Goal: Task Accomplishment & Management: Manage account settings

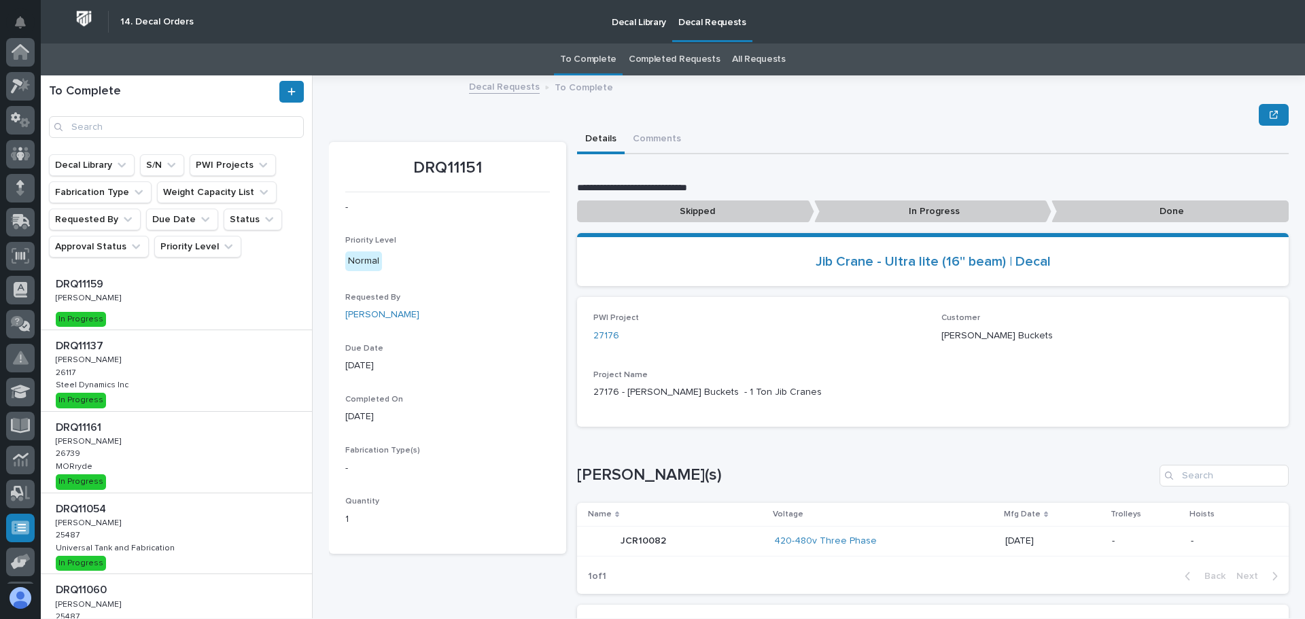
scroll to position [168, 0]
click at [176, 446] on div "DRQ11161 DRQ11161 [PERSON_NAME] [PERSON_NAME] 26739 26739 [PERSON_NAME] In Prog…" at bounding box center [176, 452] width 271 height 81
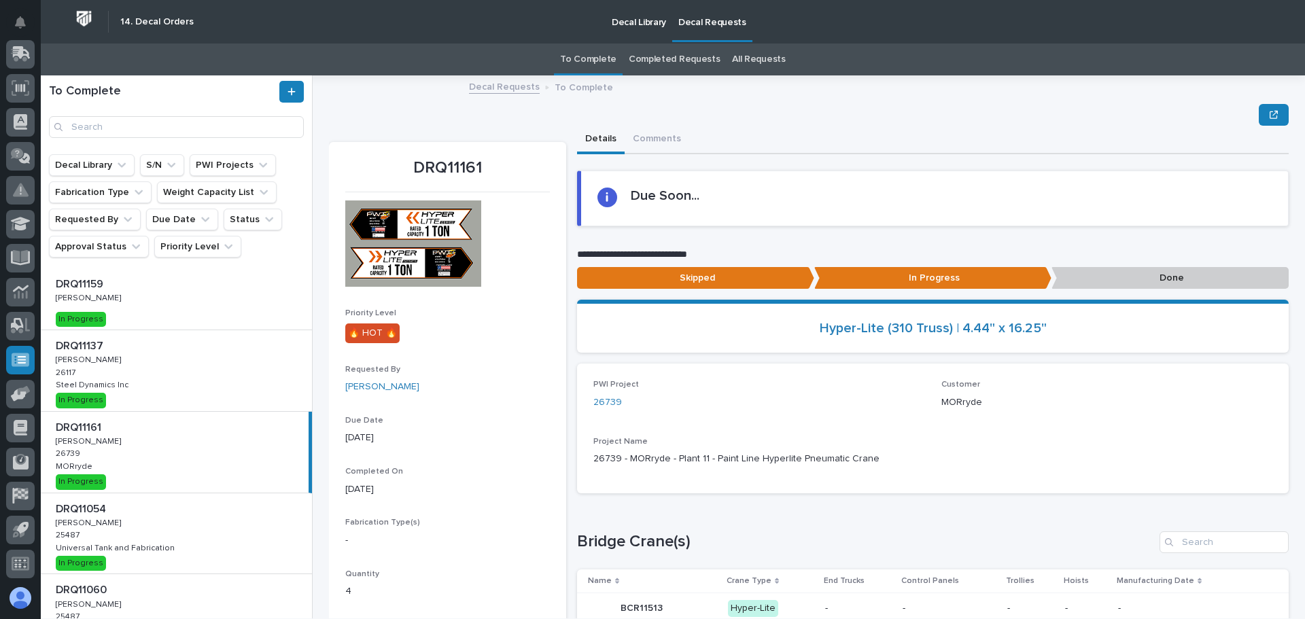
click at [1116, 286] on p "Done" at bounding box center [1170, 278] width 237 height 22
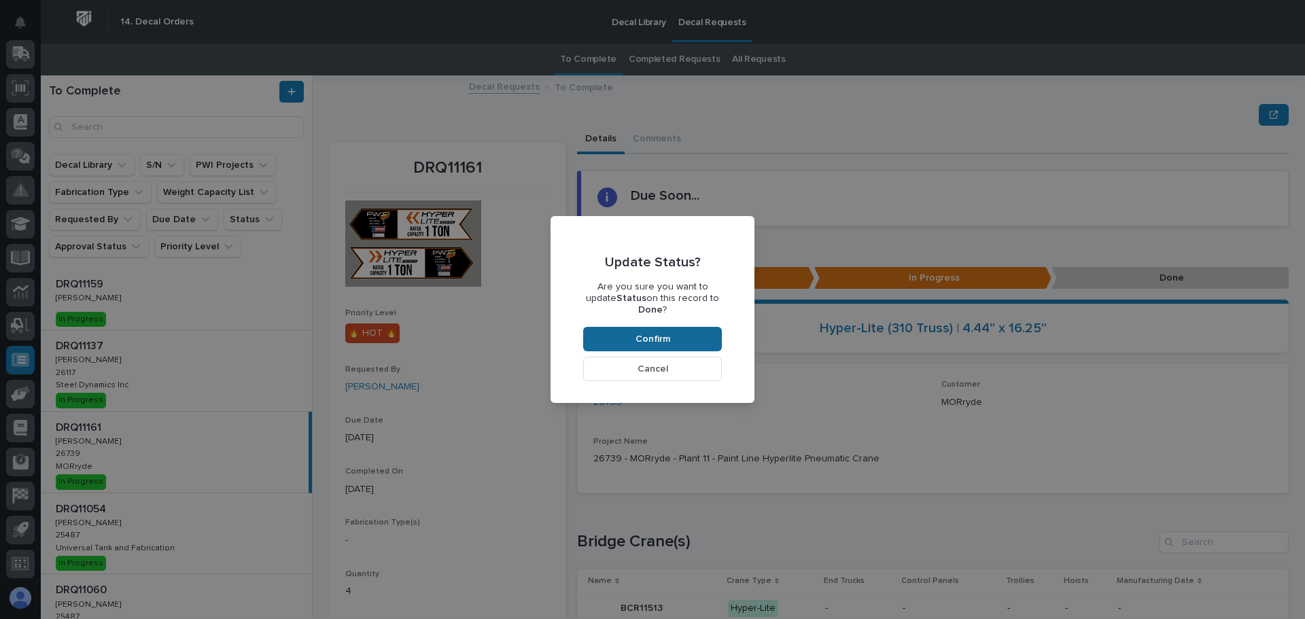
click at [711, 327] on button "Confirm" at bounding box center [652, 339] width 139 height 24
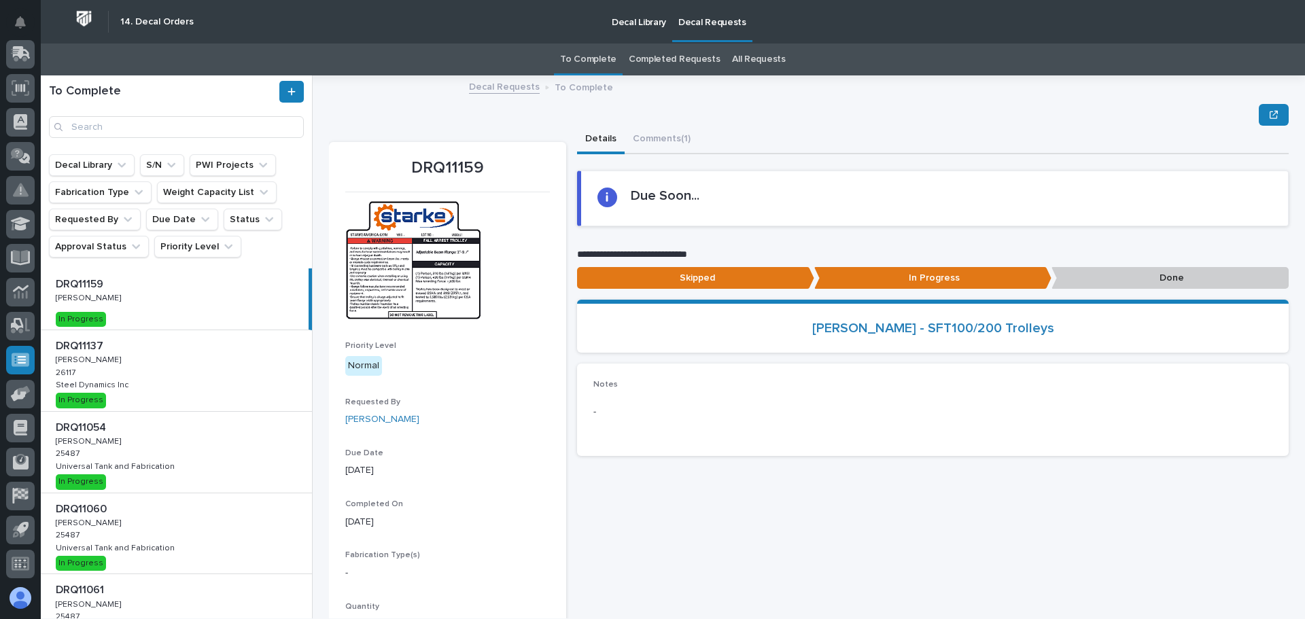
click at [192, 446] on div "DRQ11054 DRQ11054 [PERSON_NAME] [PERSON_NAME] 25487 25487 Universal Tank and Fa…" at bounding box center [176, 452] width 271 height 81
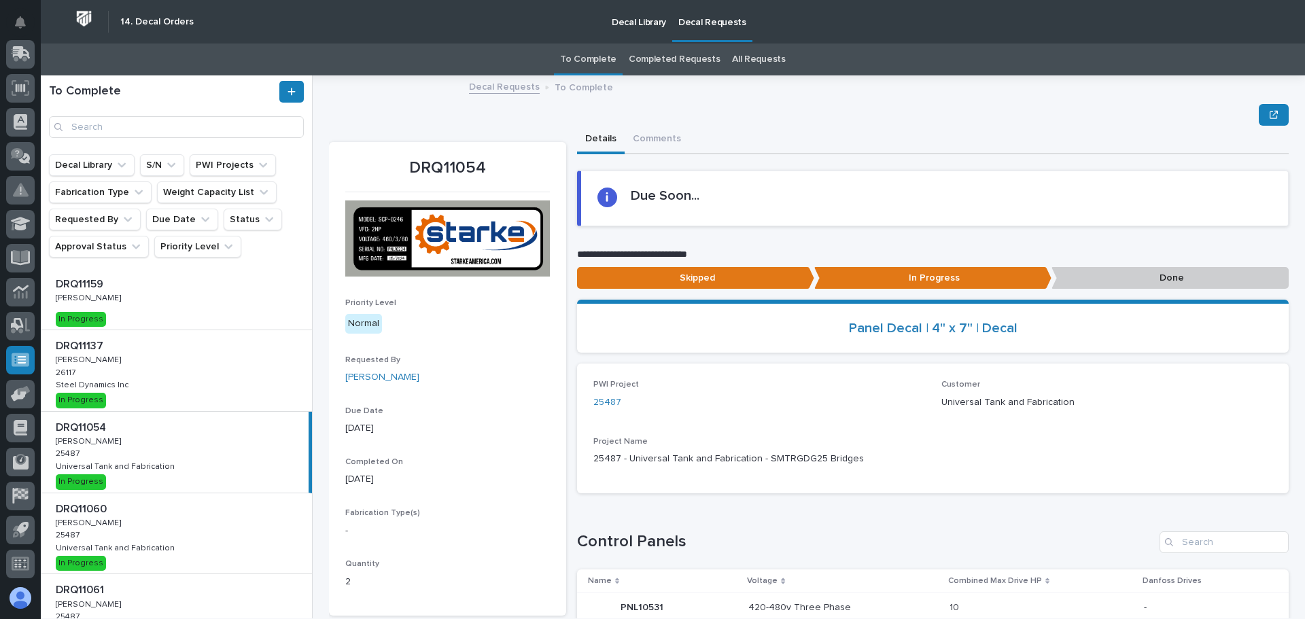
click at [1122, 281] on p "Done" at bounding box center [1170, 278] width 237 height 22
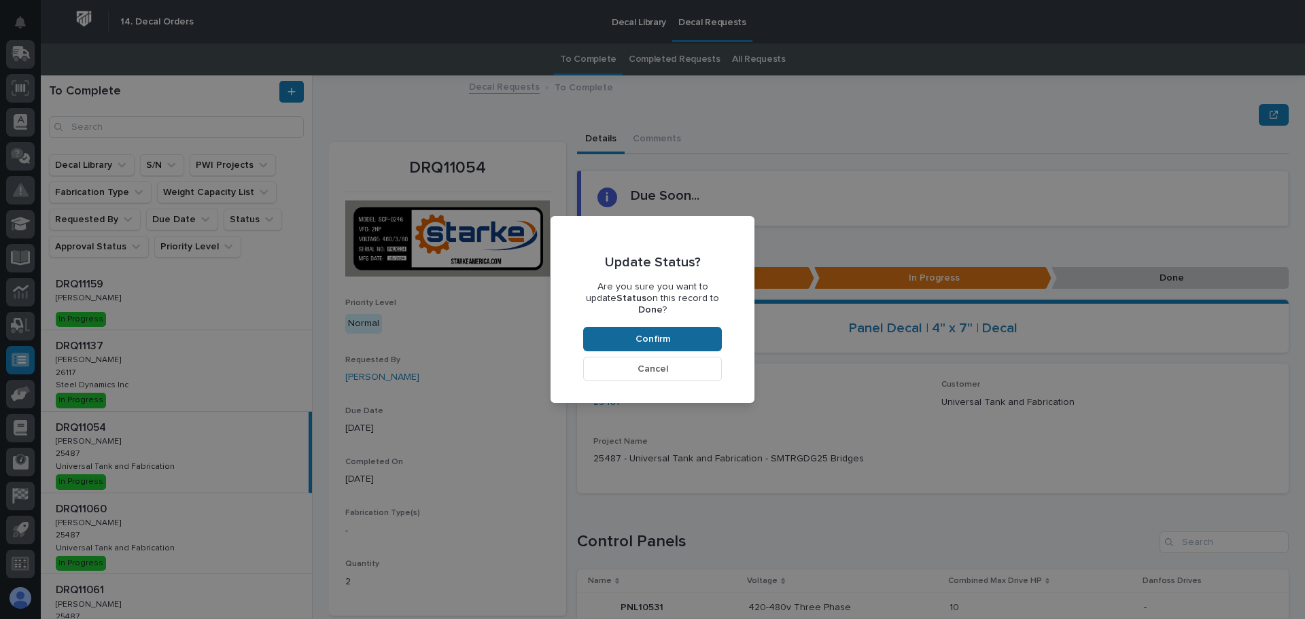
click at [720, 328] on button "Confirm" at bounding box center [652, 339] width 139 height 24
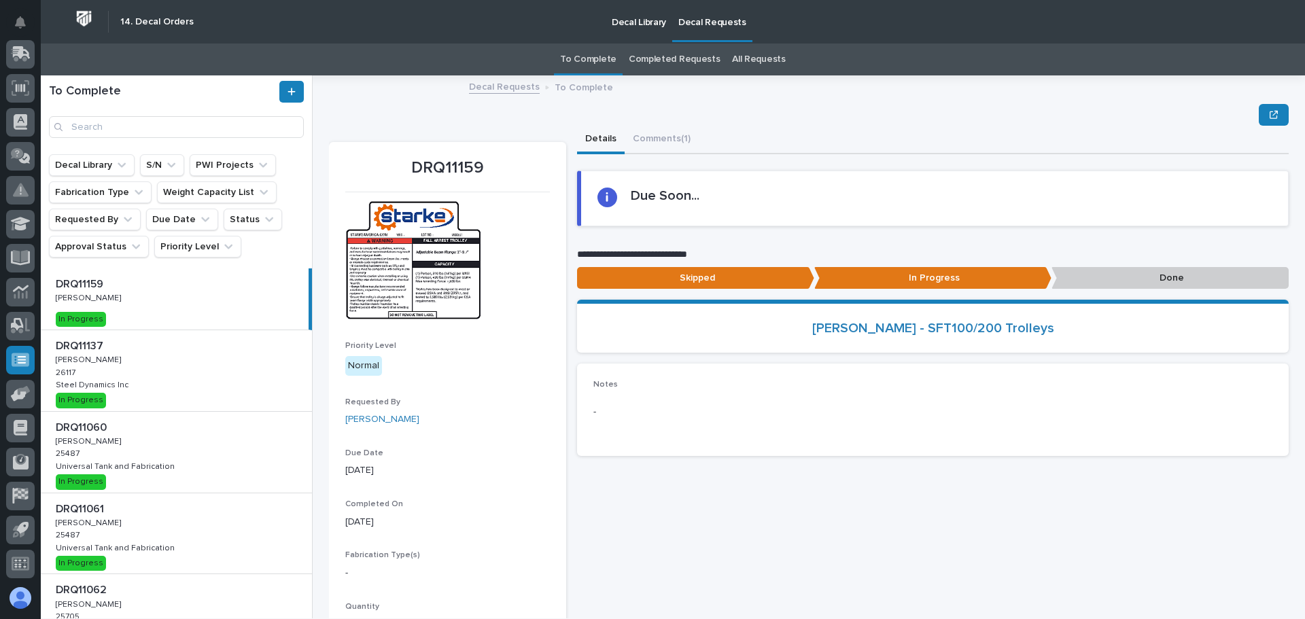
click at [248, 442] on div "DRQ11060 DRQ11060 [PERSON_NAME] [PERSON_NAME] 25487 25487 Universal Tank and Fa…" at bounding box center [176, 452] width 271 height 81
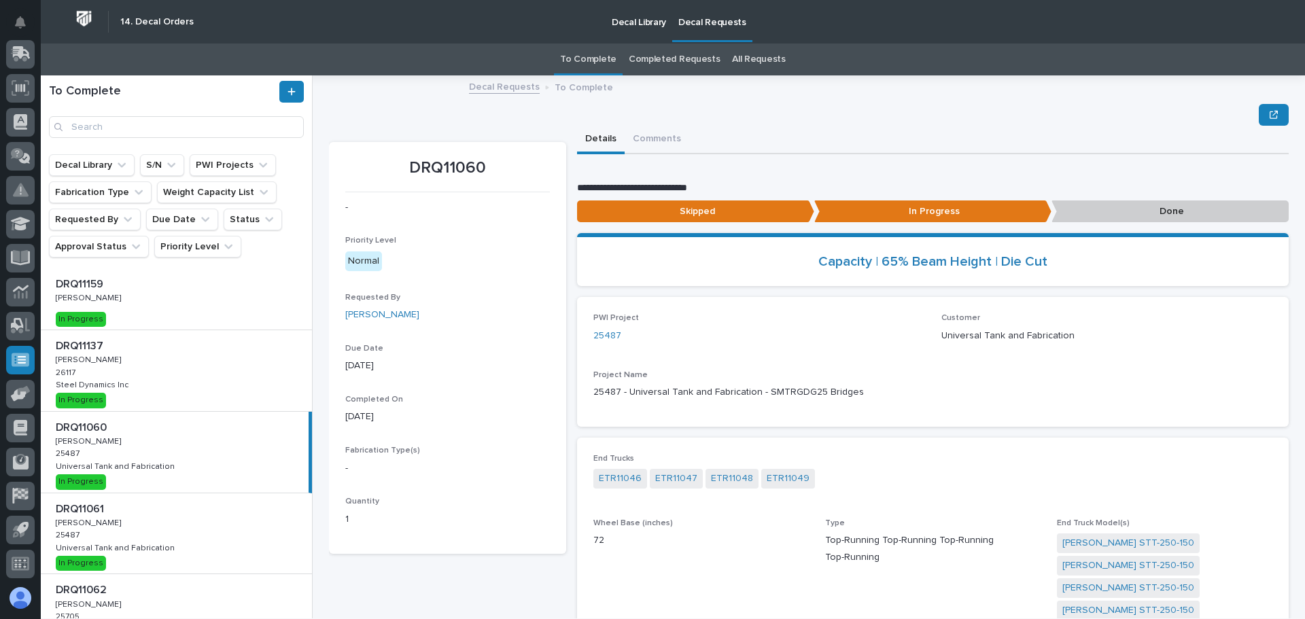
click at [1156, 209] on p "Done" at bounding box center [1170, 212] width 237 height 22
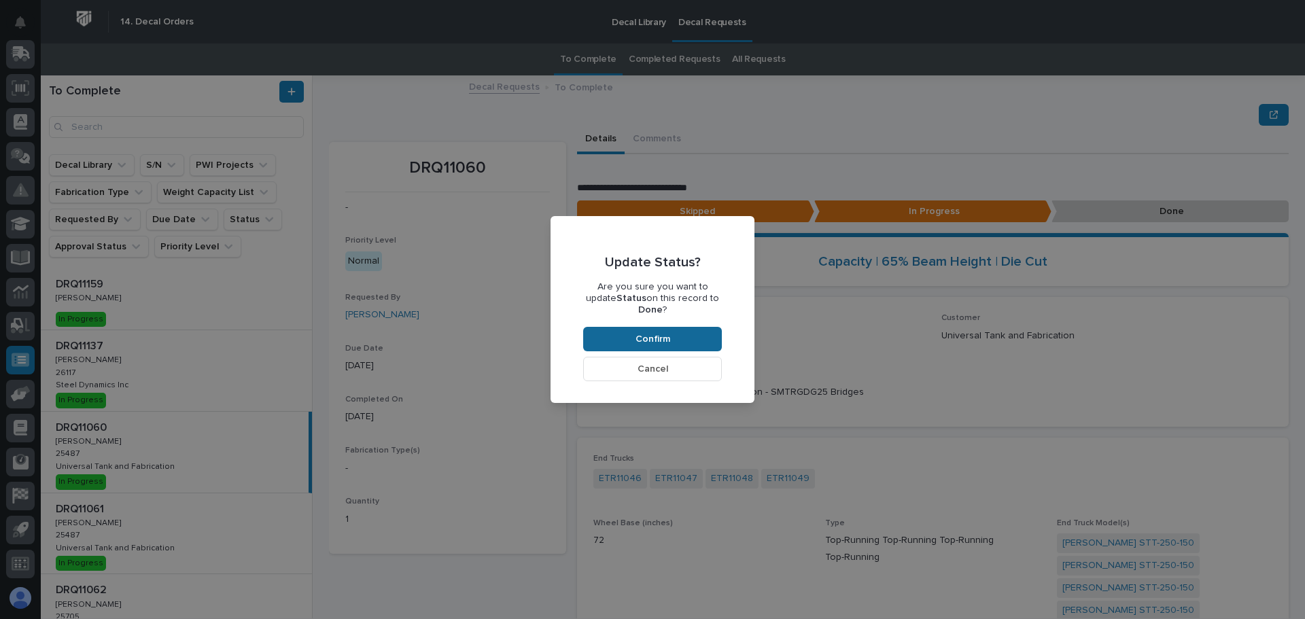
click at [660, 333] on span "Confirm" at bounding box center [653, 339] width 35 height 12
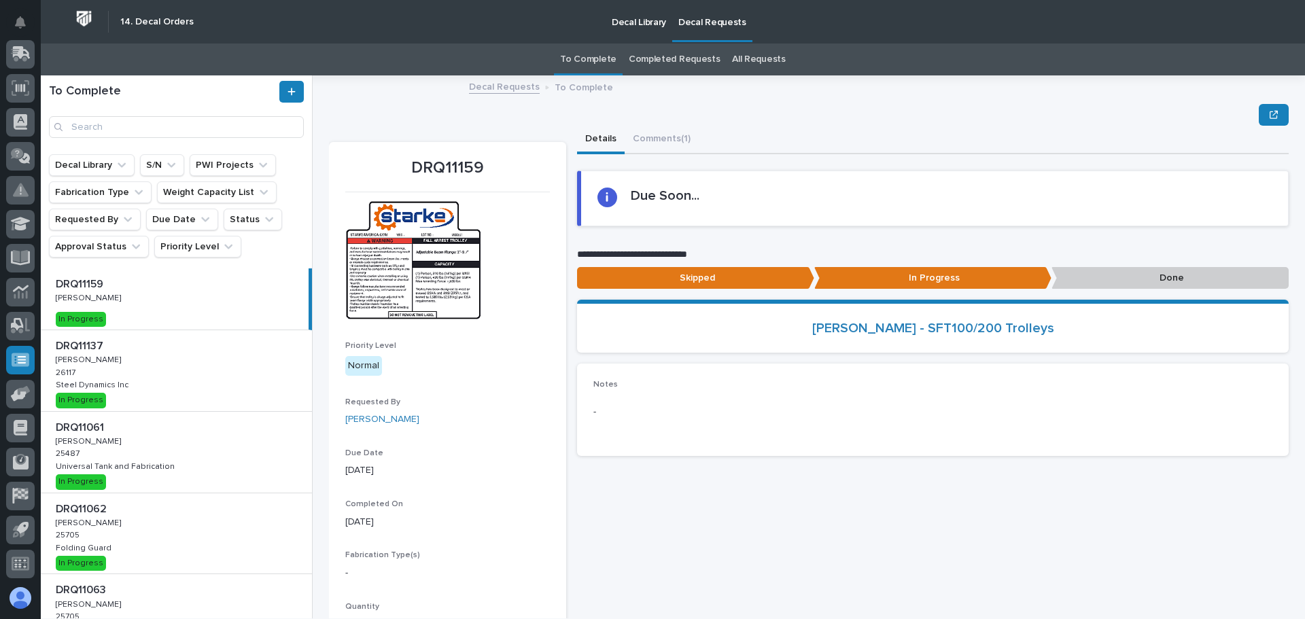
click at [644, 58] on link "Completed Requests" at bounding box center [674, 60] width 91 height 32
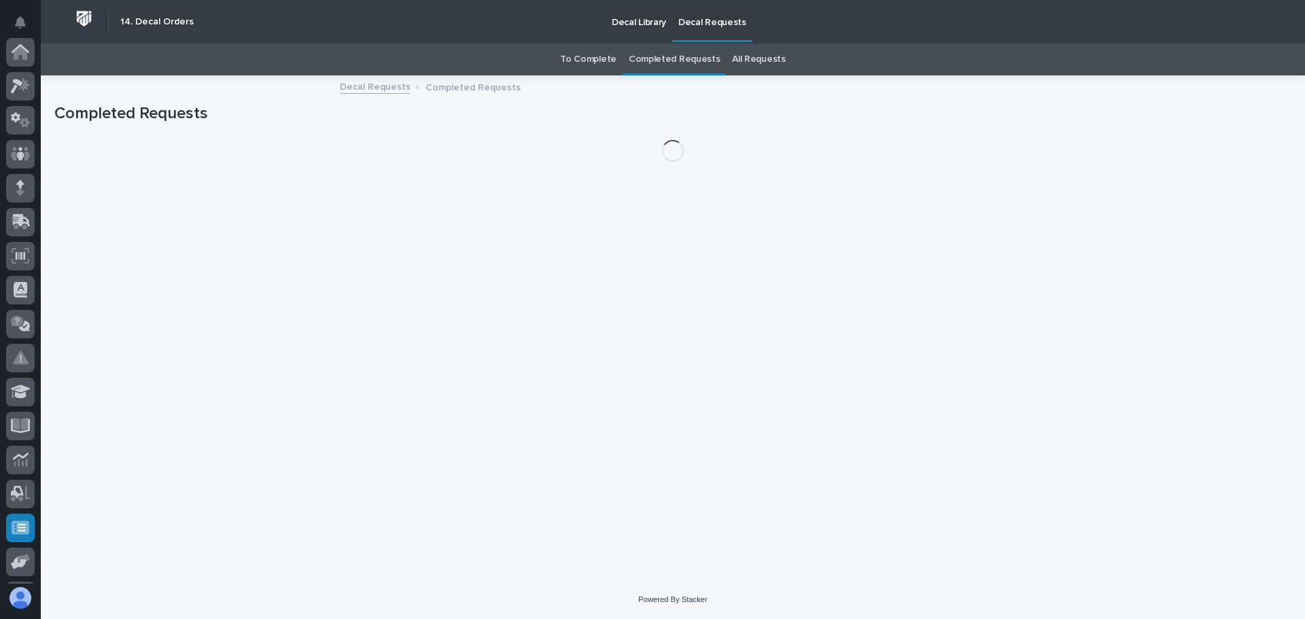
scroll to position [168, 0]
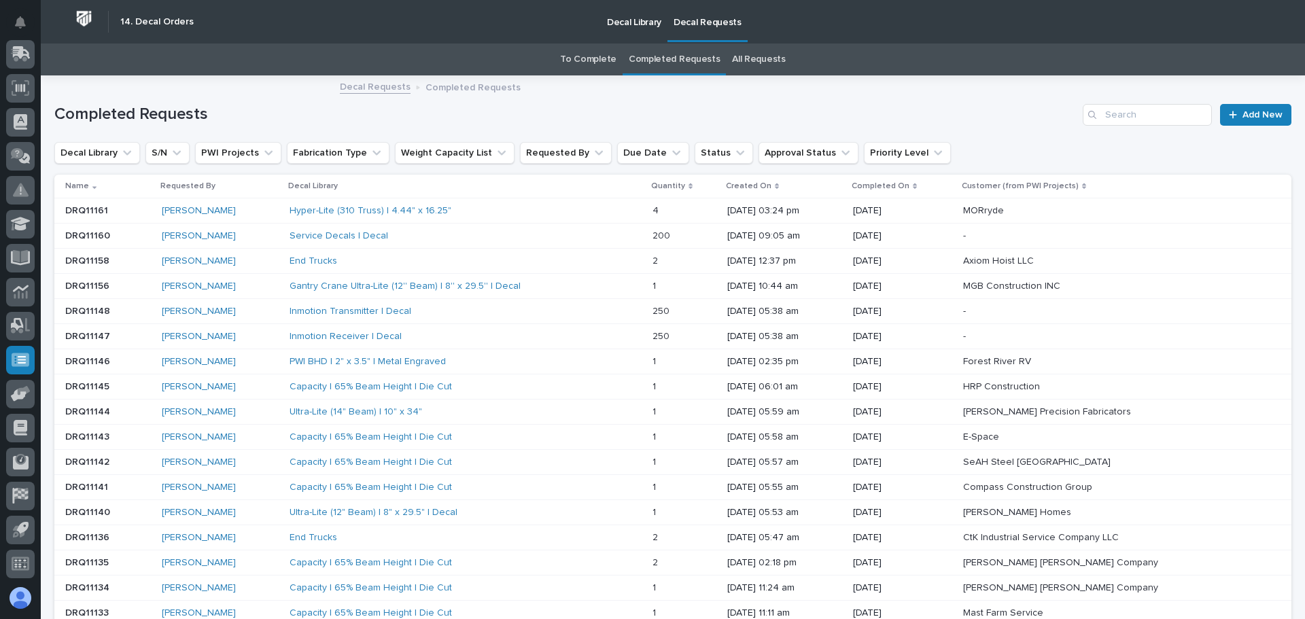
click at [917, 185] on icon at bounding box center [915, 187] width 4 height 6
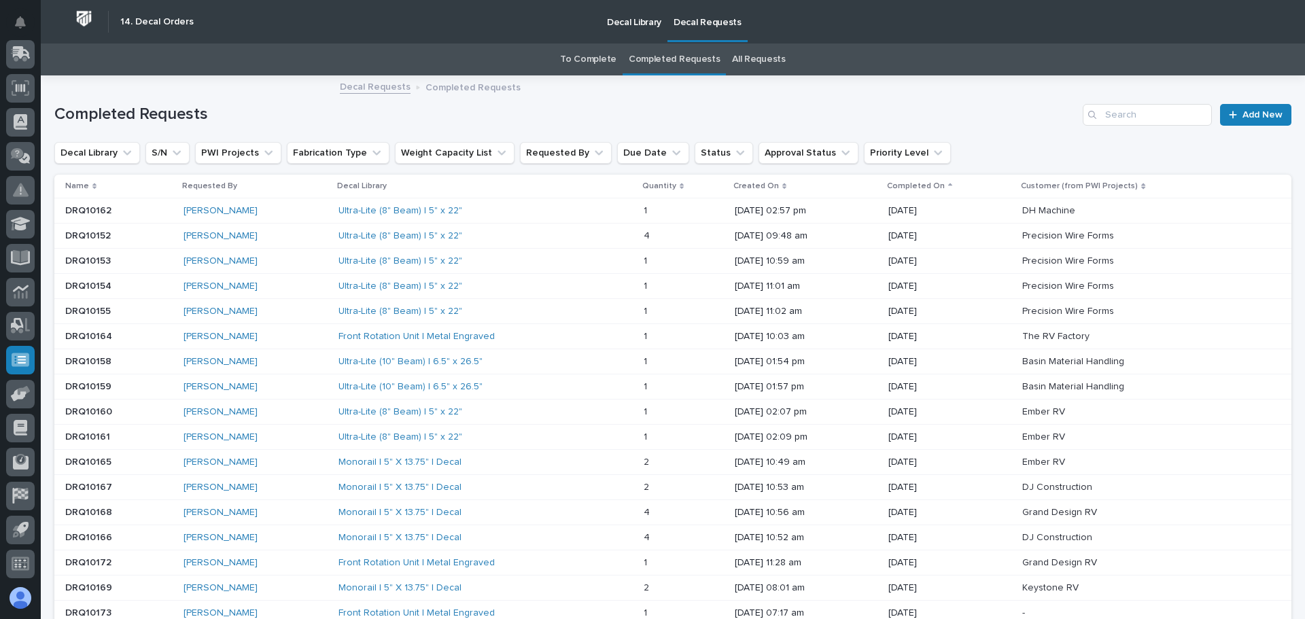
click at [952, 185] on div "Completed On" at bounding box center [950, 186] width 126 height 15
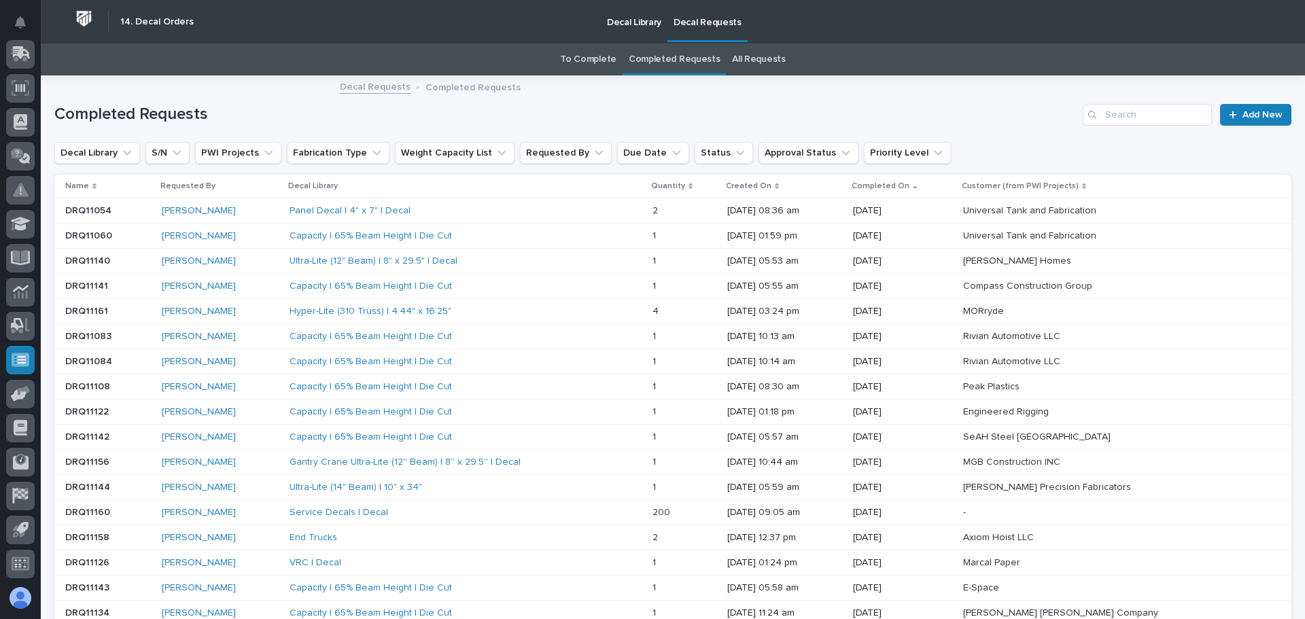
click at [611, 58] on link "To Complete" at bounding box center [588, 60] width 56 height 32
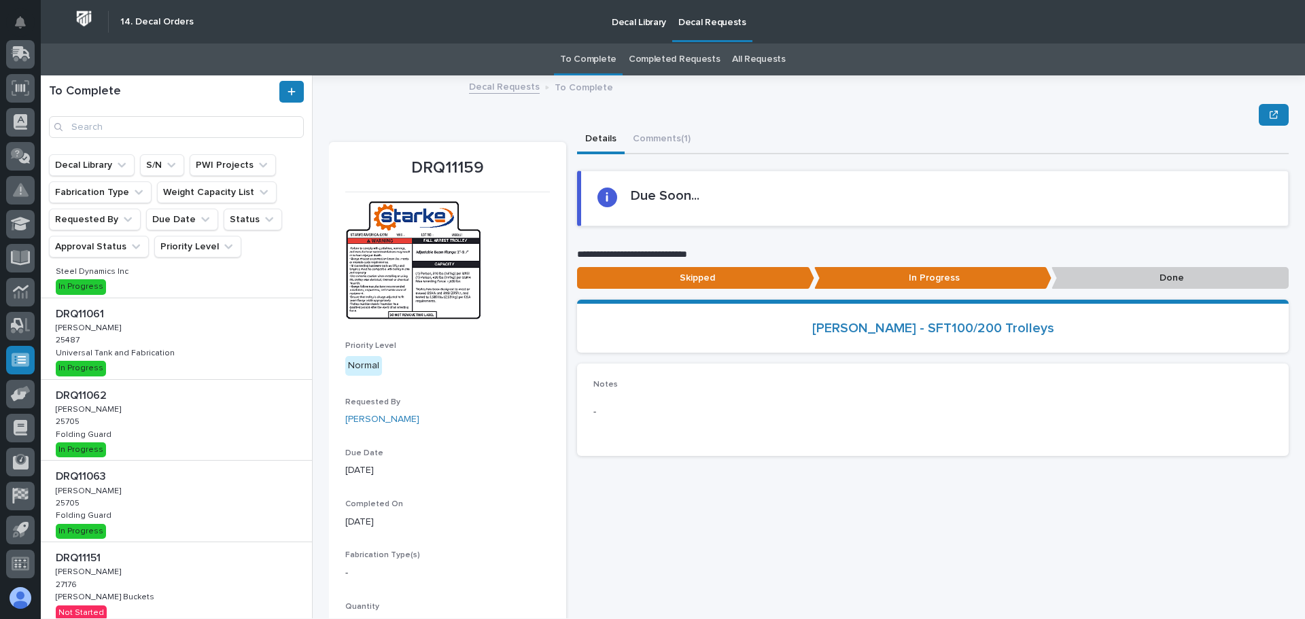
scroll to position [136, 0]
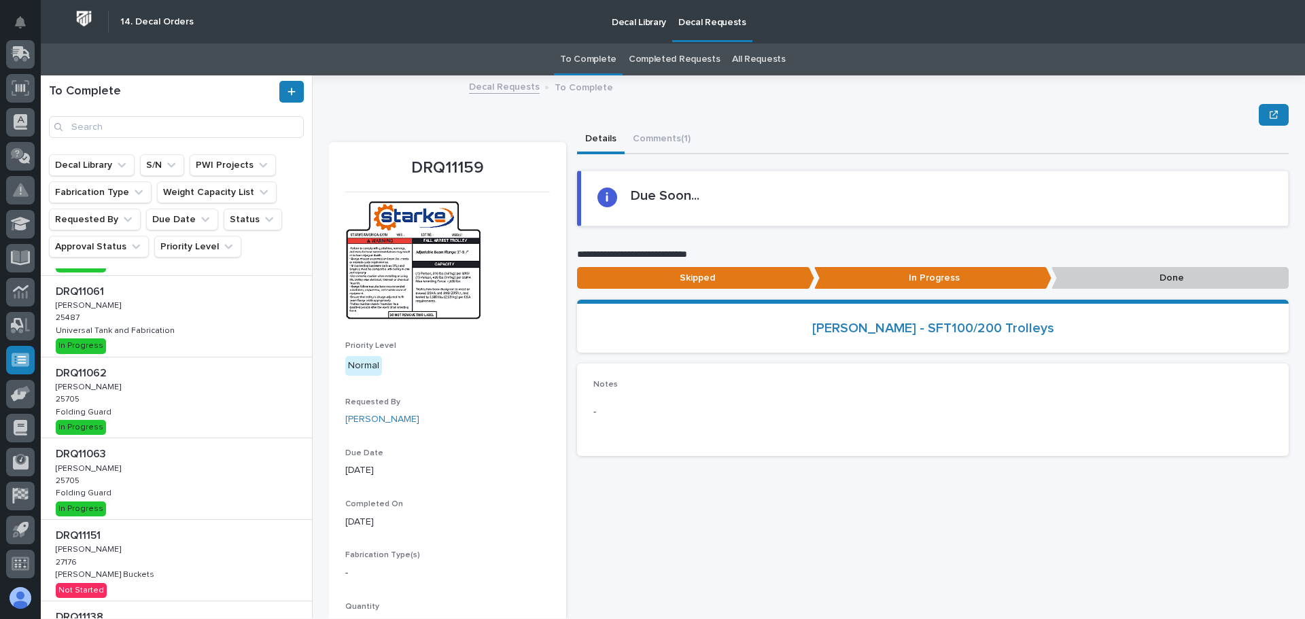
click at [176, 319] on div "DRQ11061 DRQ11061 [PERSON_NAME] [PERSON_NAME] 25487 25487 Universal Tank and Fa…" at bounding box center [176, 316] width 271 height 81
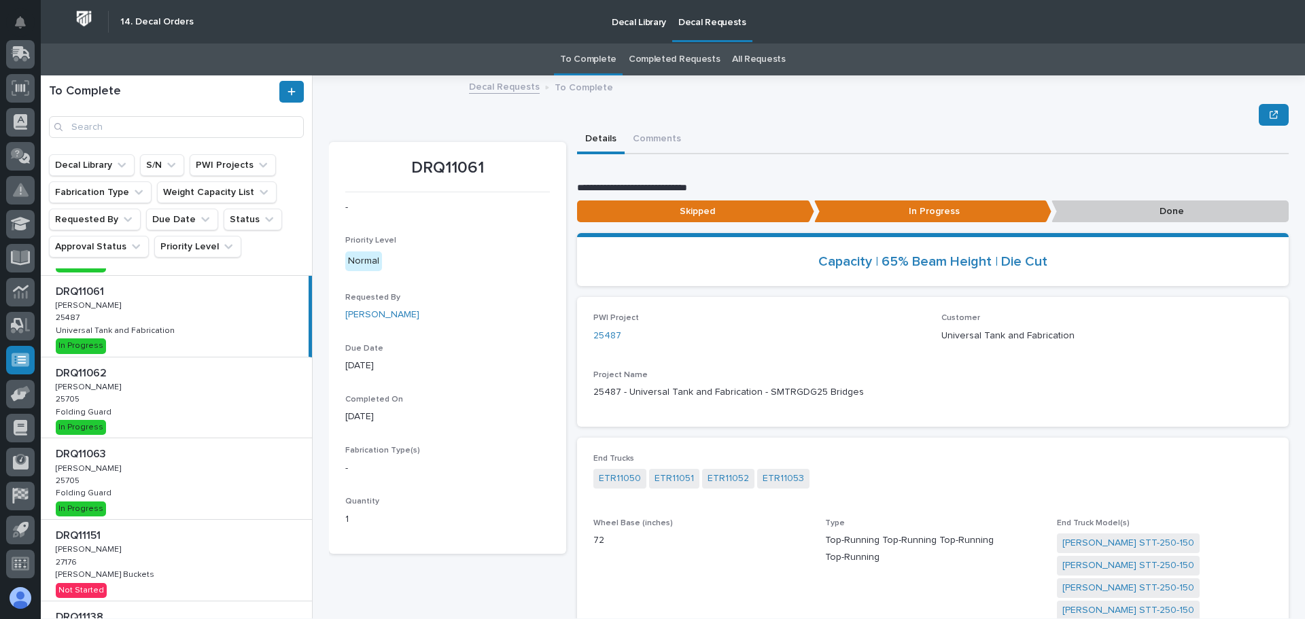
click at [1128, 216] on p "Done" at bounding box center [1170, 212] width 237 height 22
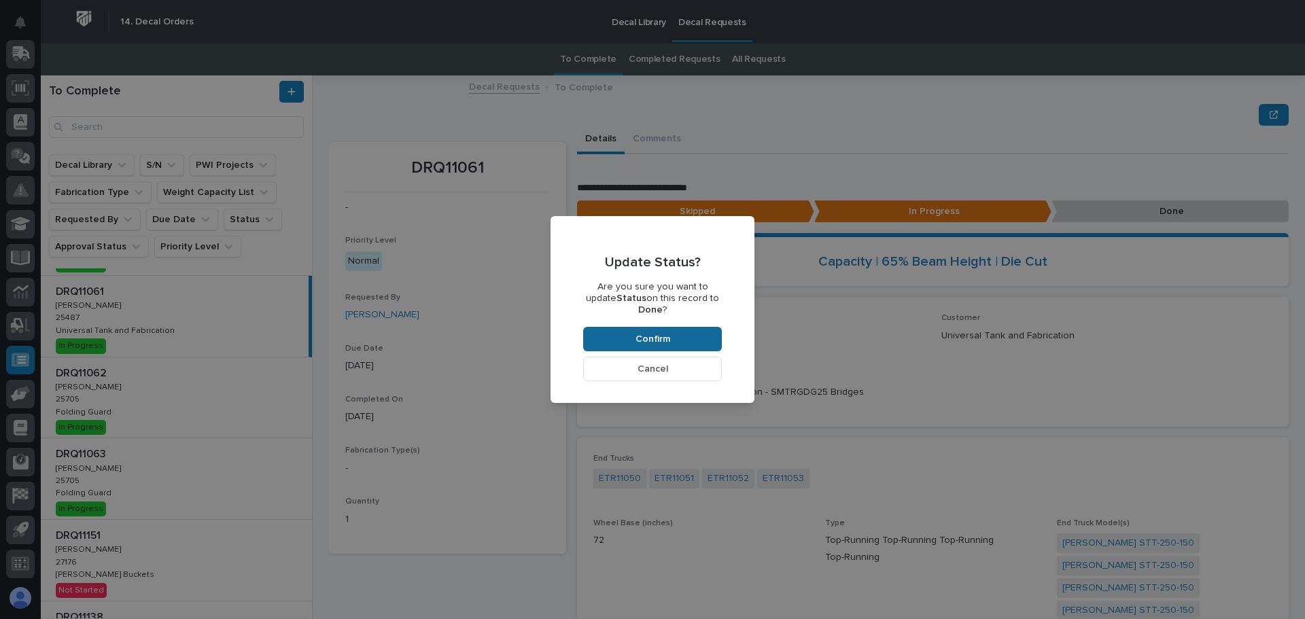
click at [657, 333] on span "Confirm" at bounding box center [653, 339] width 35 height 12
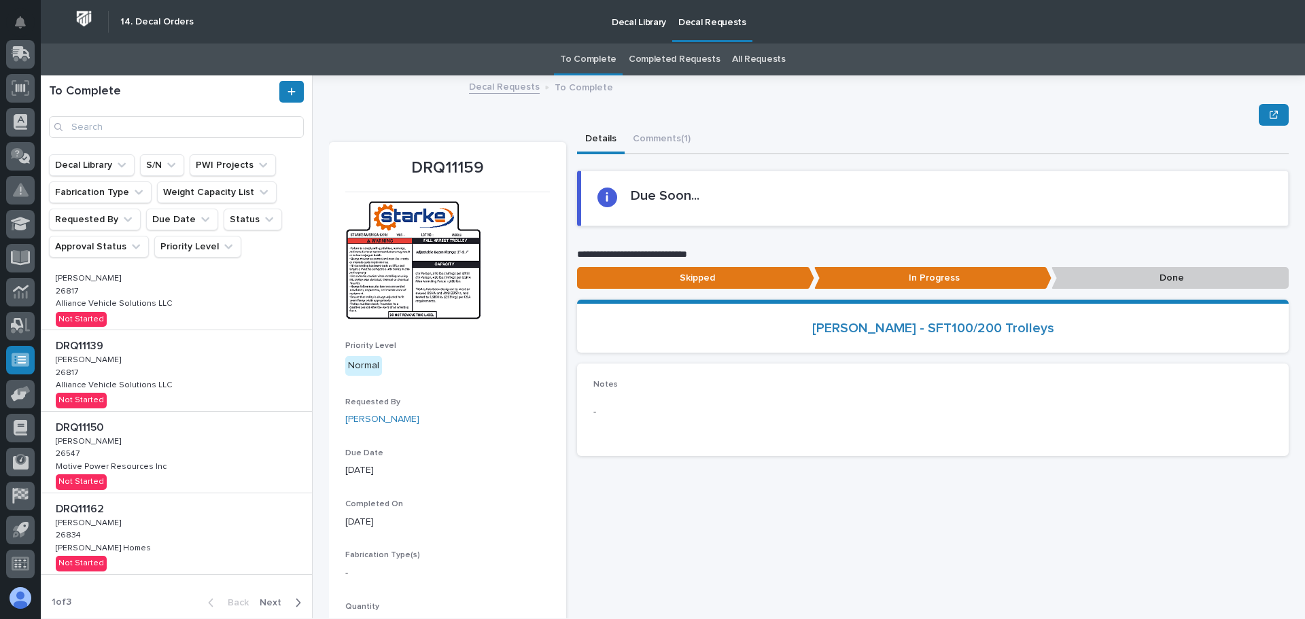
scroll to position [409, 0]
click at [131, 550] on div "DRQ11162 DRQ11162 [PERSON_NAME] [PERSON_NAME] 26834 26834 [PERSON_NAME] Homes […" at bounding box center [176, 532] width 271 height 81
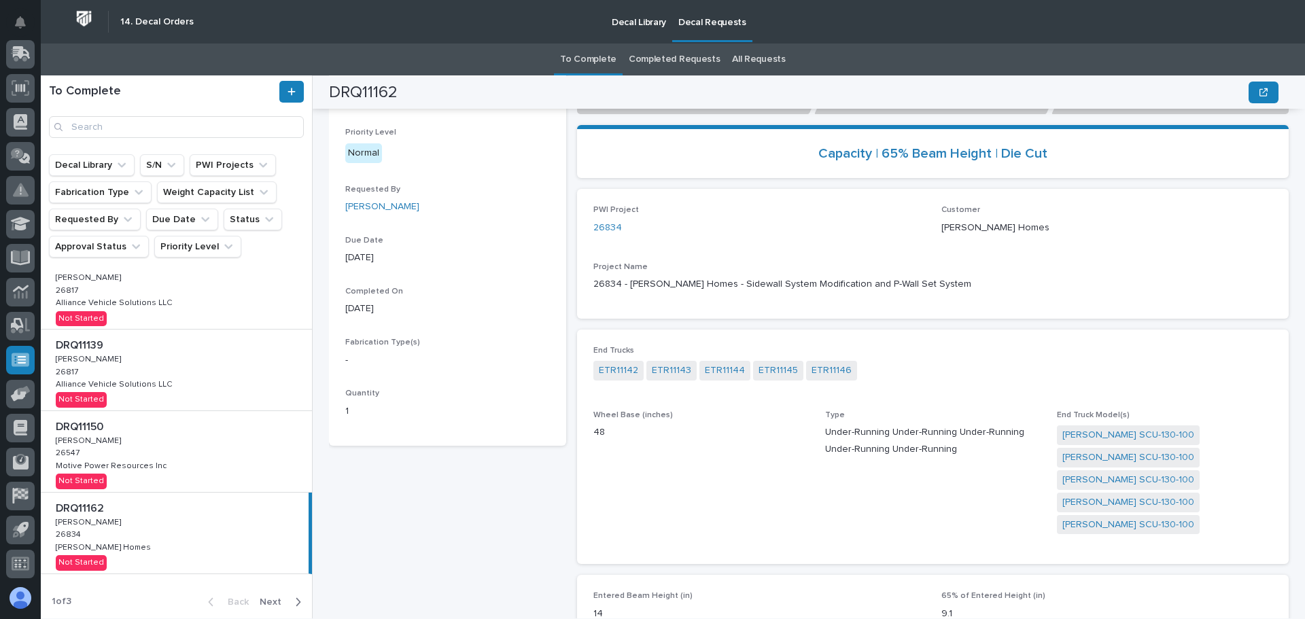
scroll to position [409, 0]
click at [295, 604] on icon "button" at bounding box center [298, 602] width 6 height 12
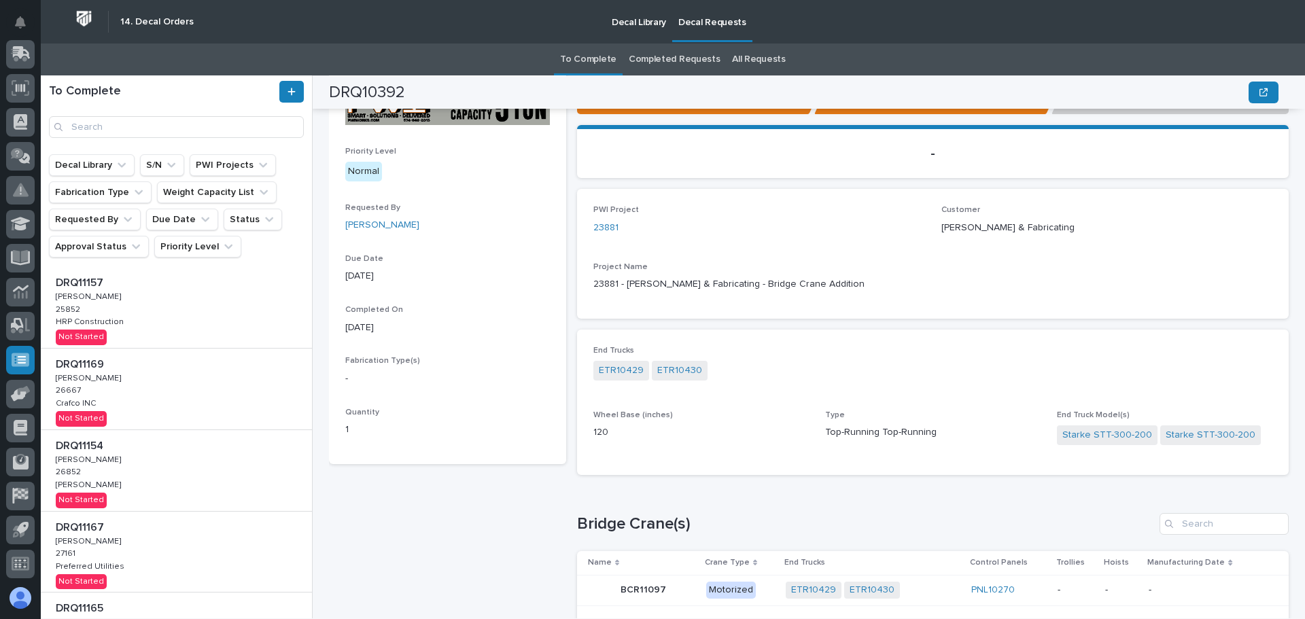
click at [186, 328] on div "DRQ11157 DRQ11157 [PERSON_NAME] [PERSON_NAME] 25852 25852 HRP Construction HRP …" at bounding box center [176, 307] width 271 height 81
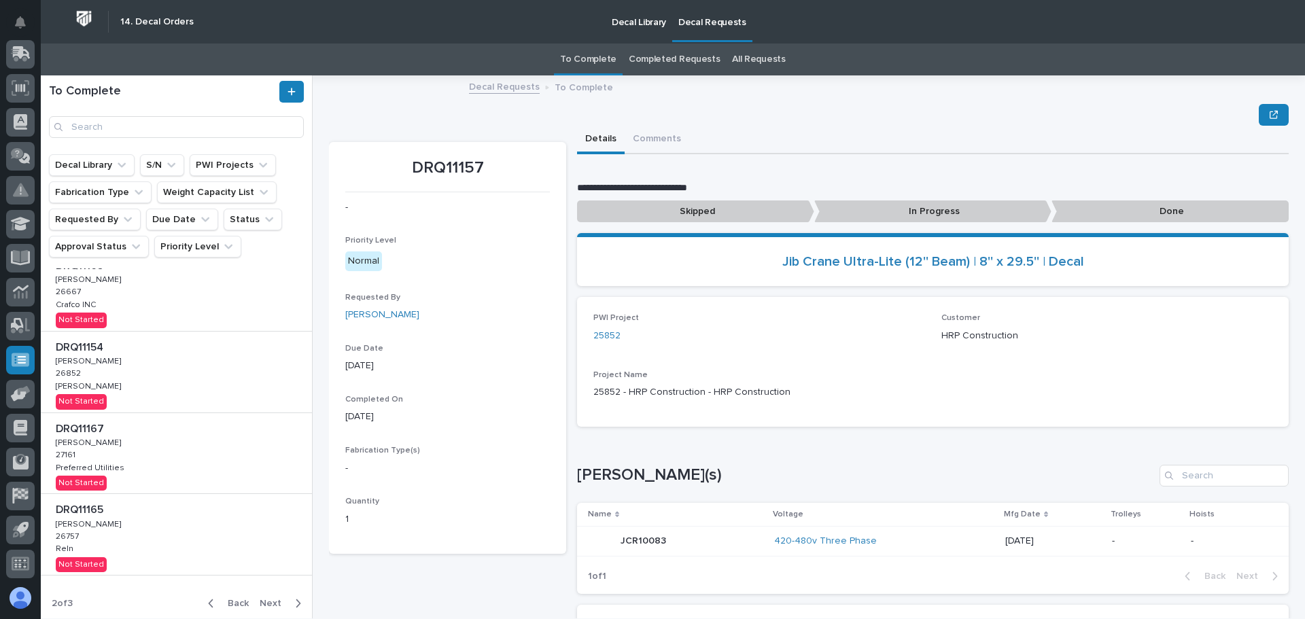
scroll to position [509, 0]
click at [295, 601] on icon "button" at bounding box center [298, 602] width 6 height 12
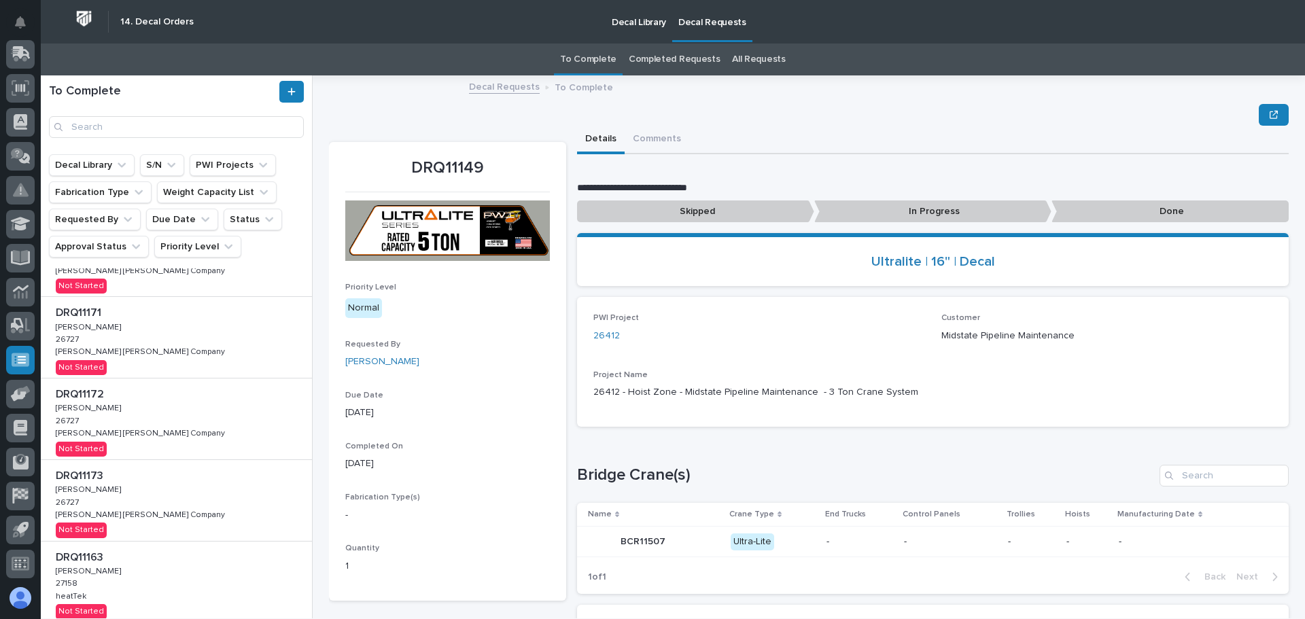
scroll to position [265, 0]
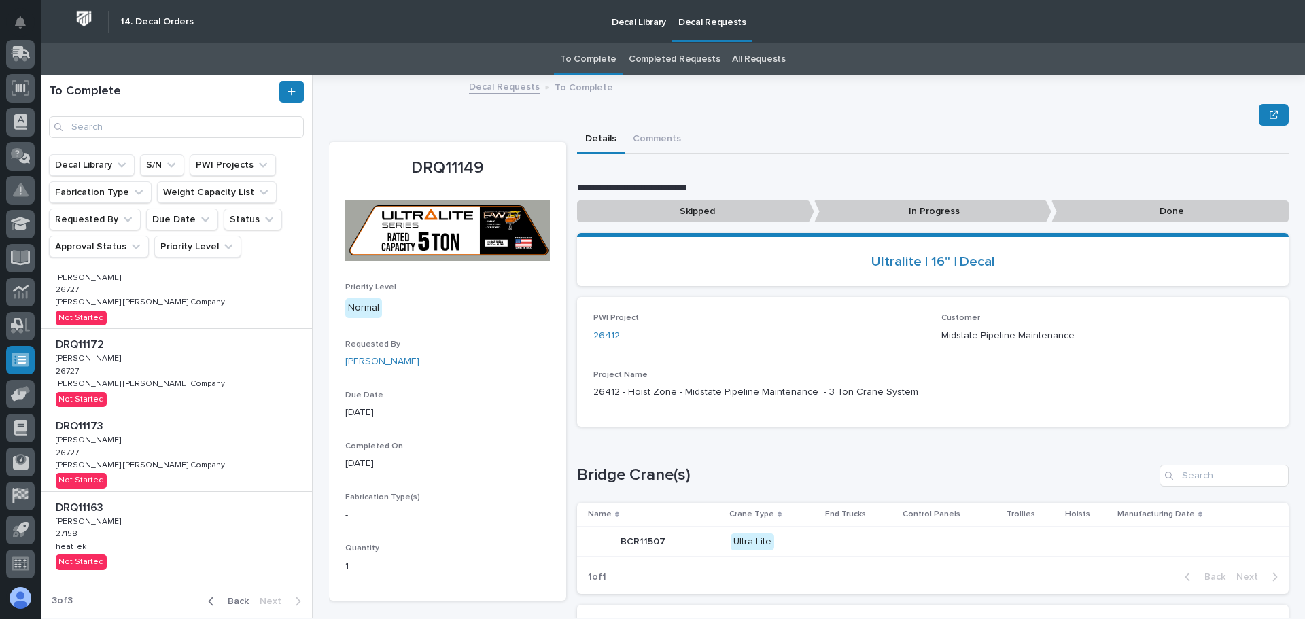
click at [224, 598] on span "Back" at bounding box center [234, 602] width 29 height 12
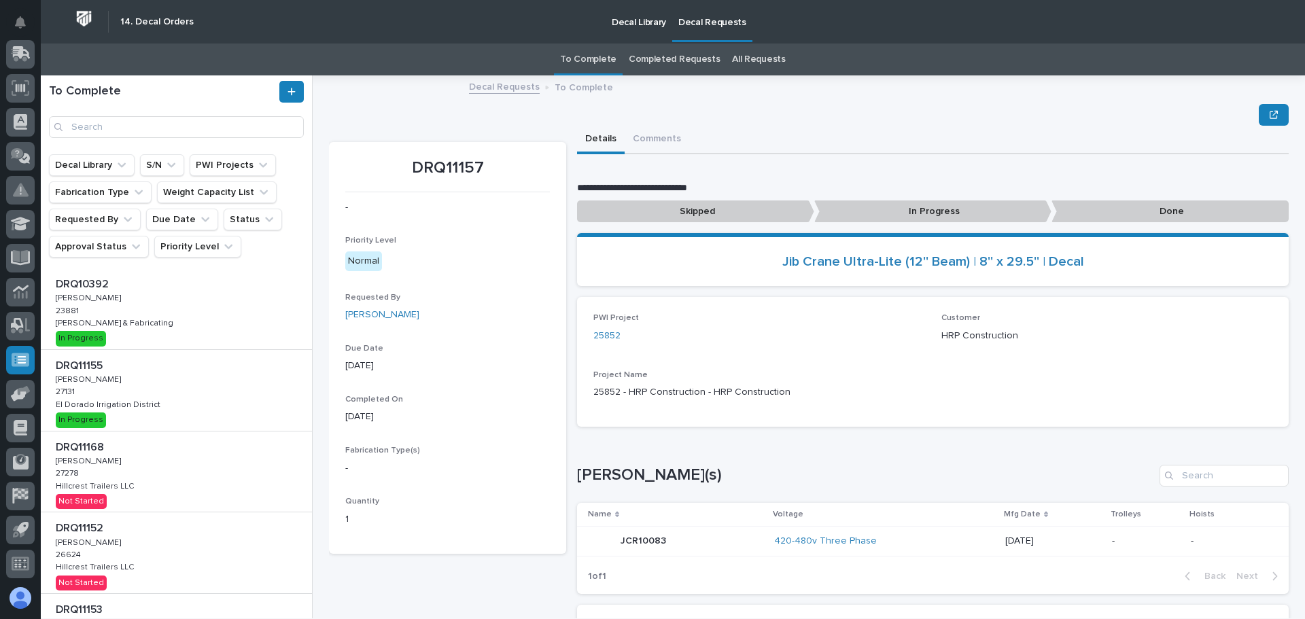
click at [168, 395] on div "DRQ11155 DRQ11155 [PERSON_NAME] [PERSON_NAME] 27131 27131 [GEOGRAPHIC_DATA] [GE…" at bounding box center [176, 390] width 271 height 81
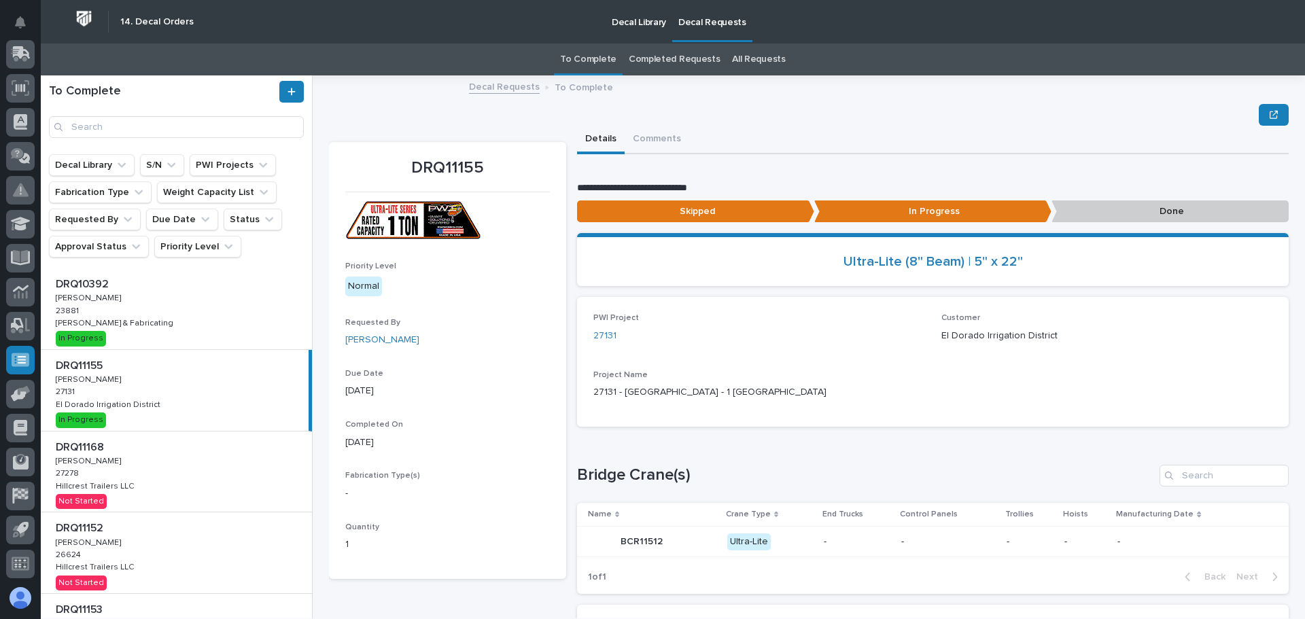
click at [1112, 210] on p "Done" at bounding box center [1170, 212] width 237 height 22
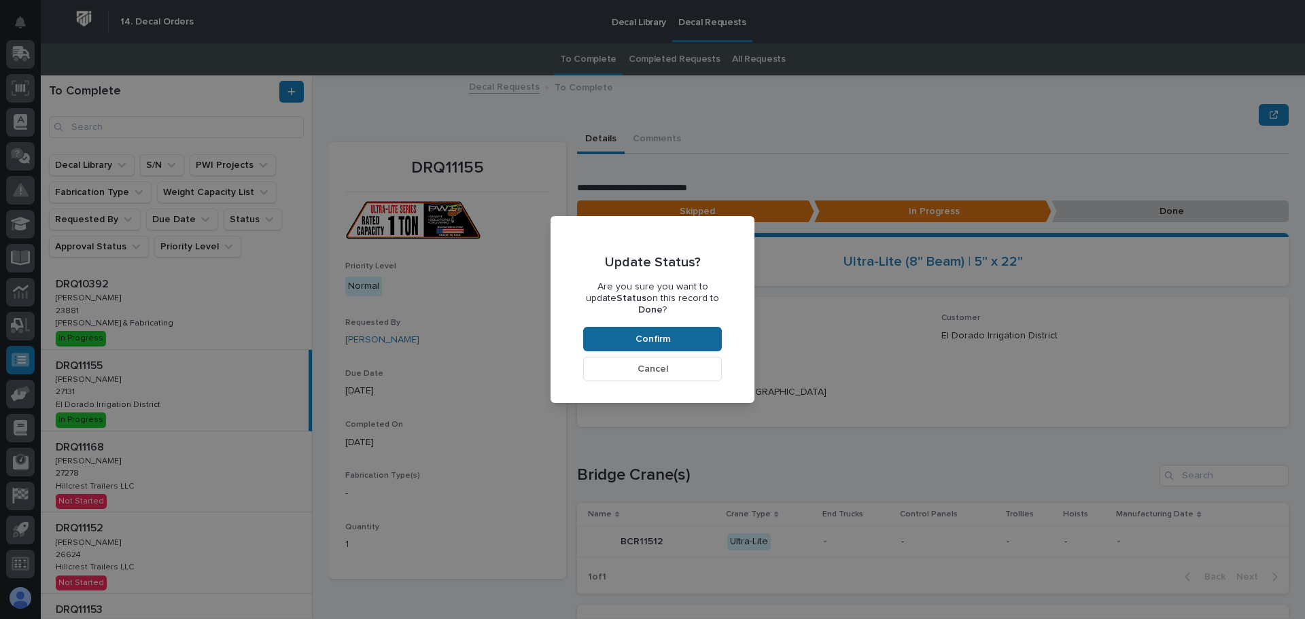
click at [655, 333] on span "Confirm" at bounding box center [653, 339] width 35 height 12
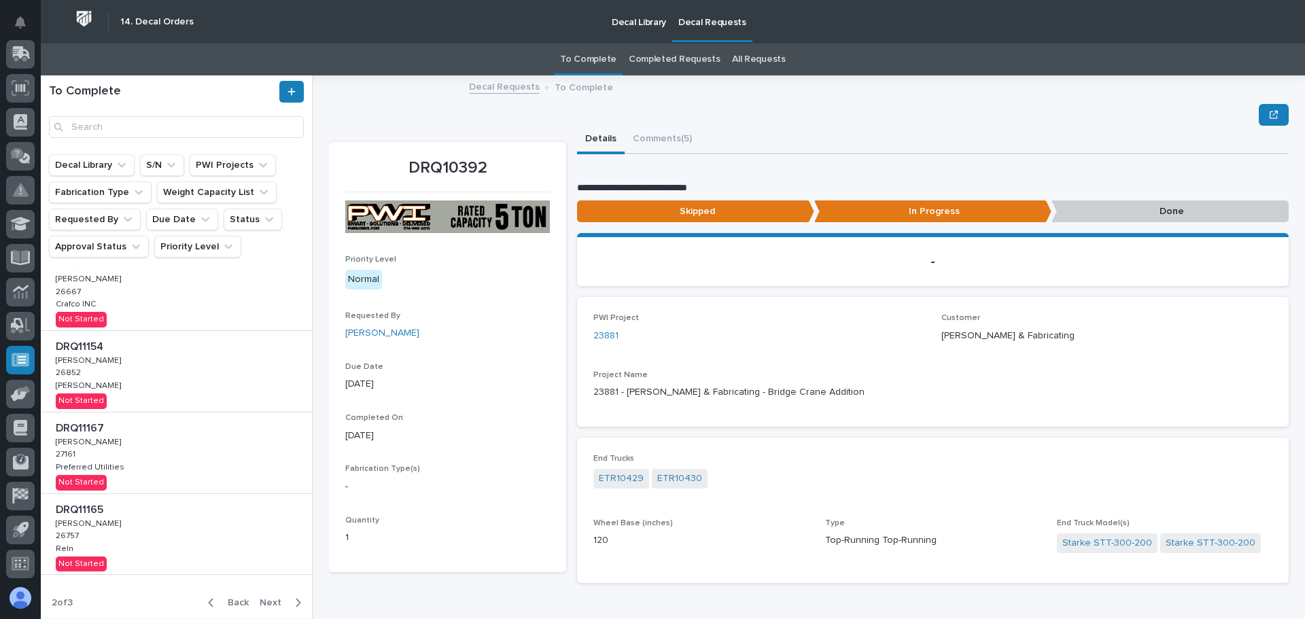
scroll to position [428, 0]
click at [224, 598] on span "Back" at bounding box center [234, 601] width 29 height 12
